Goal: Task Accomplishment & Management: Use online tool/utility

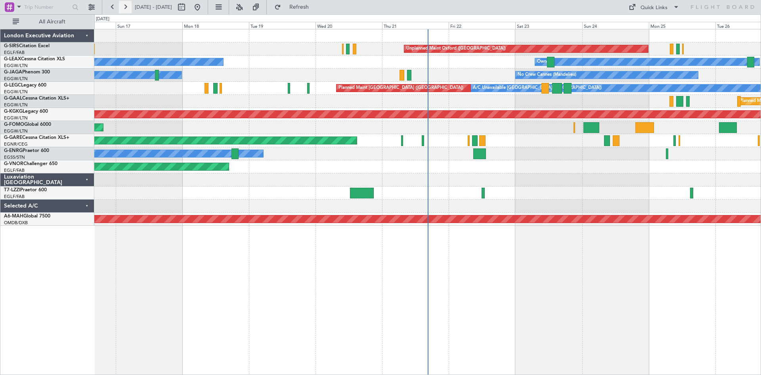
click at [126, 9] on button at bounding box center [125, 7] width 13 height 13
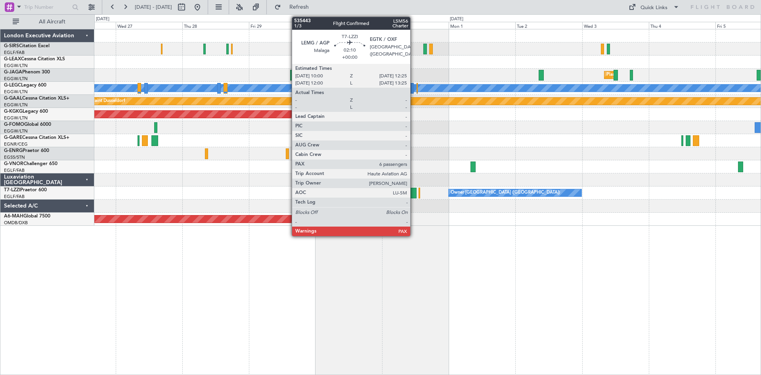
click at [414, 194] on div at bounding box center [413, 193] width 7 height 11
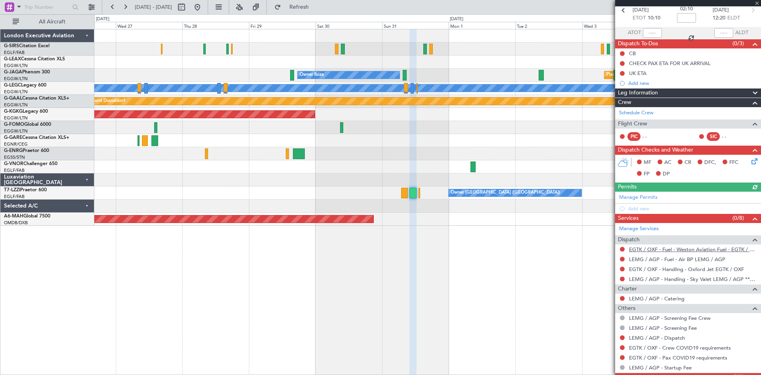
scroll to position [68, 0]
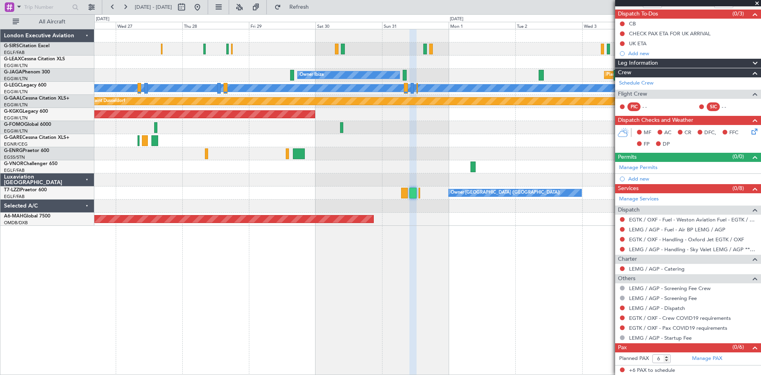
click at [756, 3] on span at bounding box center [757, 3] width 8 height 7
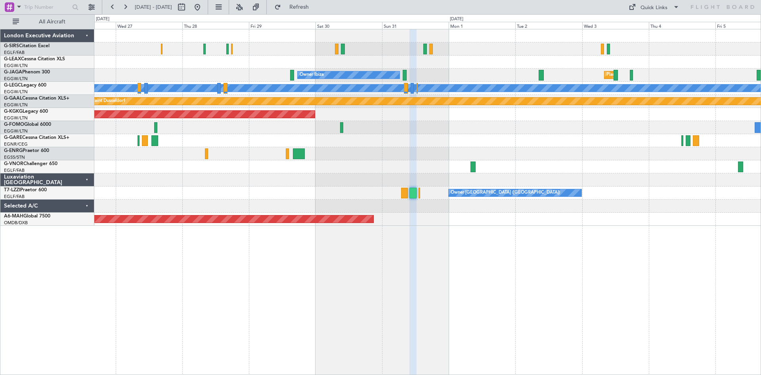
type input "0"
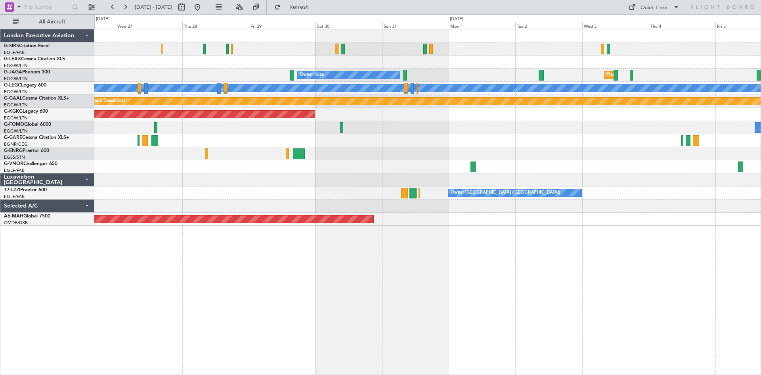
scroll to position [0, 0]
